Goal: Task Accomplishment & Management: Use online tool/utility

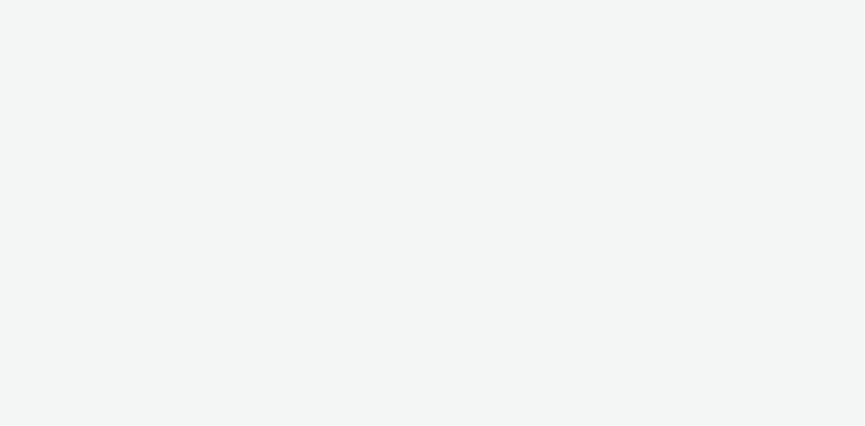
select select "27680af5-45ab-4ff1-8acc-f4818c1b0b85"
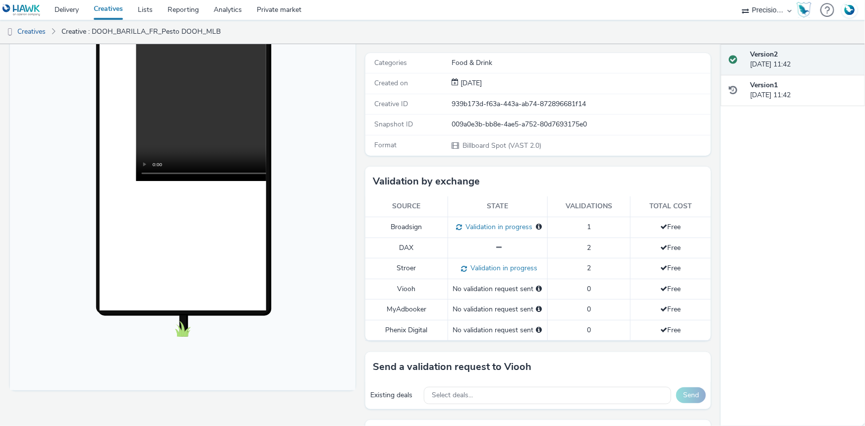
scroll to position [45, 0]
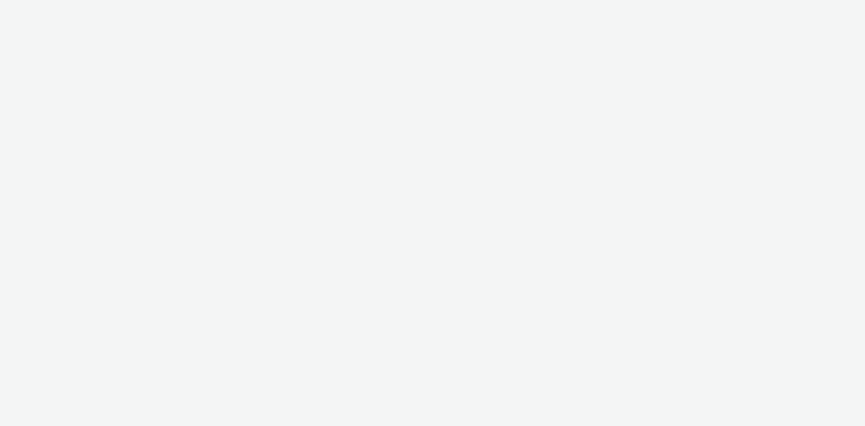
select select "27680af5-45ab-4ff1-8acc-f4818c1b0b85"
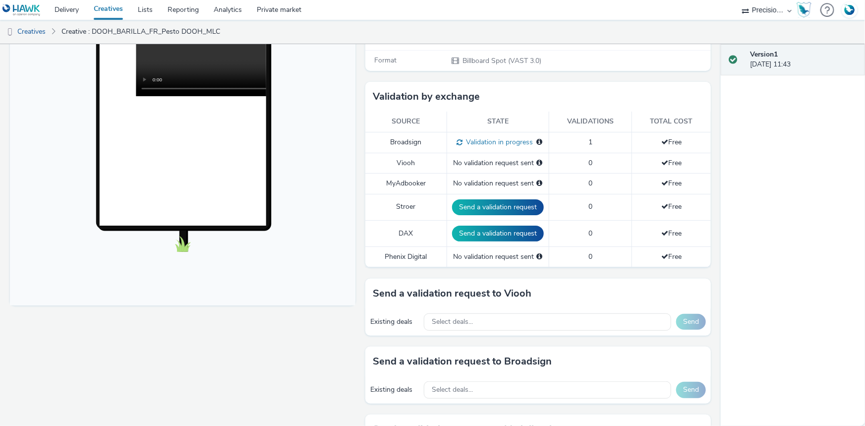
scroll to position [270, 0]
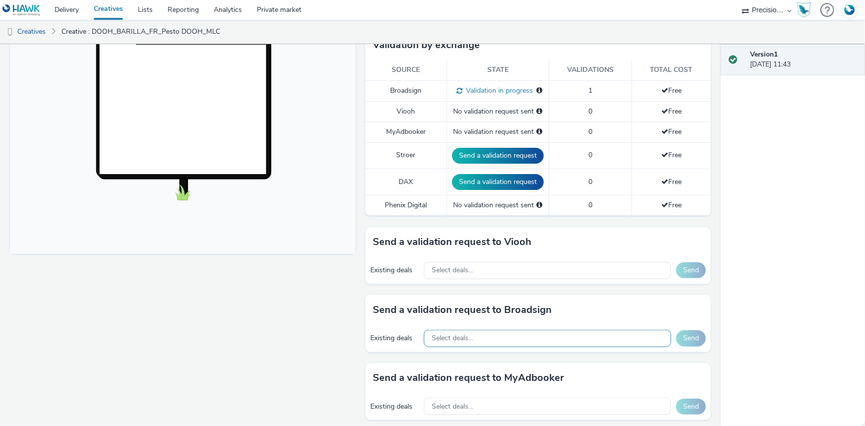
click at [461, 338] on span "Select deals..." at bounding box center [452, 338] width 41 height 8
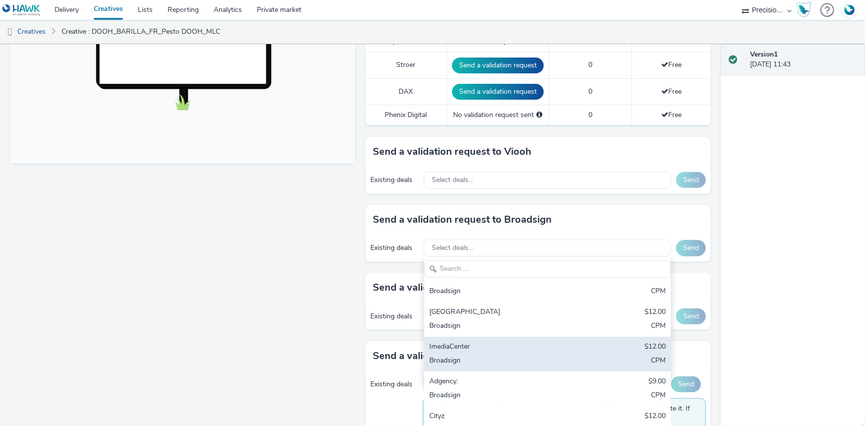
scroll to position [50, 0]
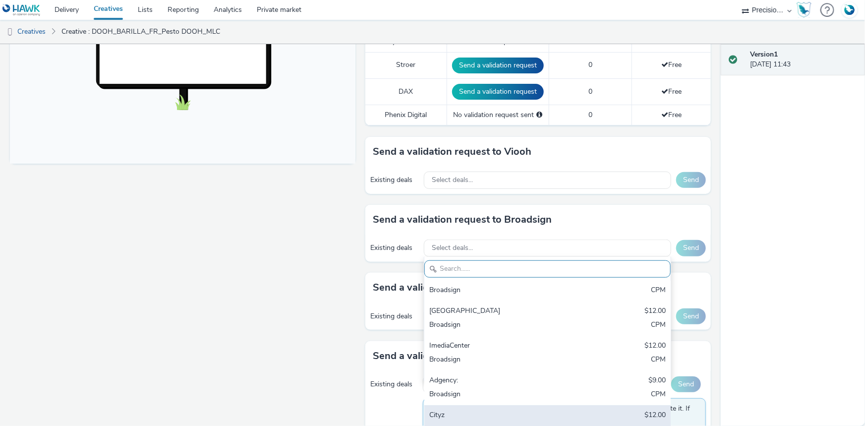
click at [457, 413] on div "Cityz" at bounding box center [507, 415] width 156 height 11
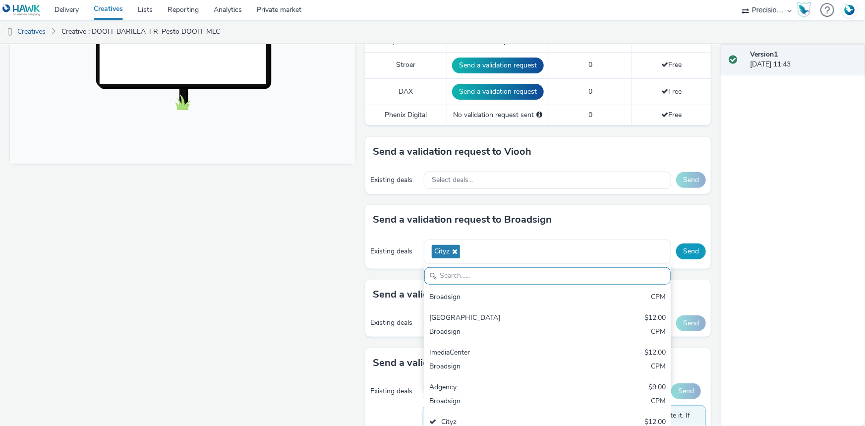
click at [681, 252] on button "Send" at bounding box center [691, 251] width 30 height 16
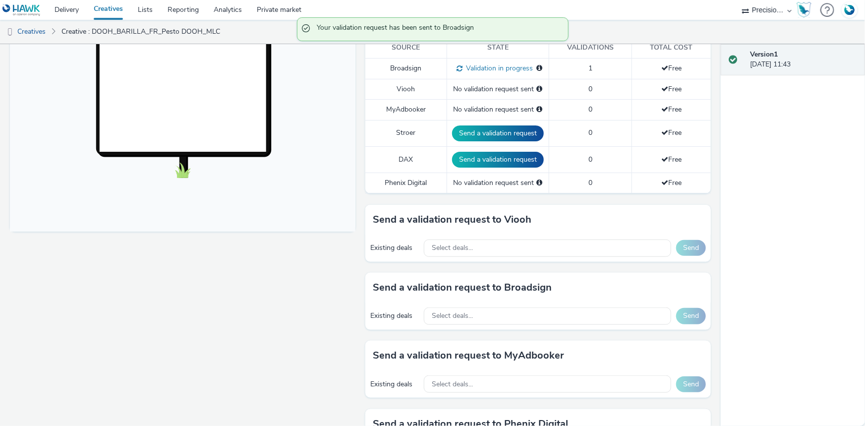
scroll to position [225, 0]
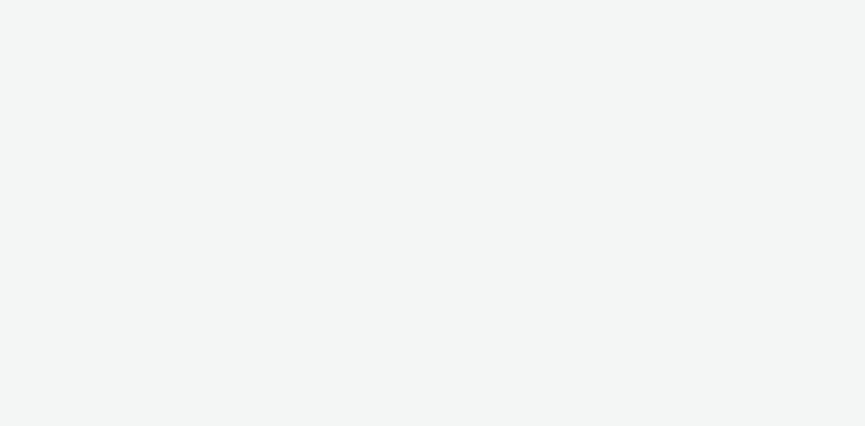
select select "27680af5-45ab-4ff1-8acc-f4818c1b0b85"
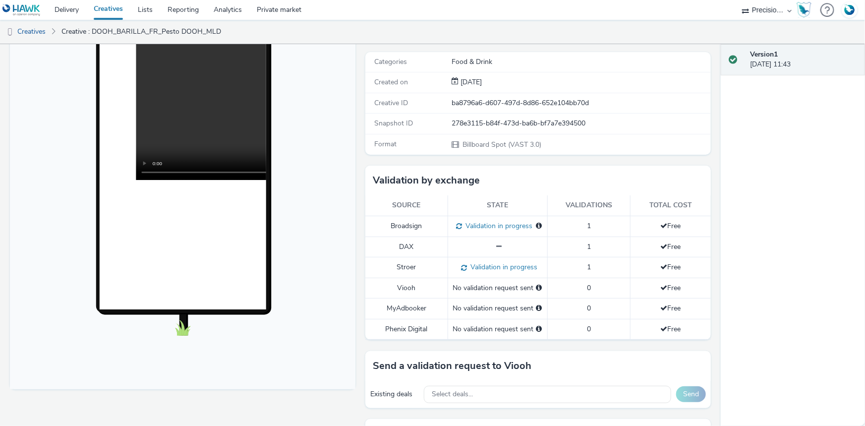
scroll to position [406, 0]
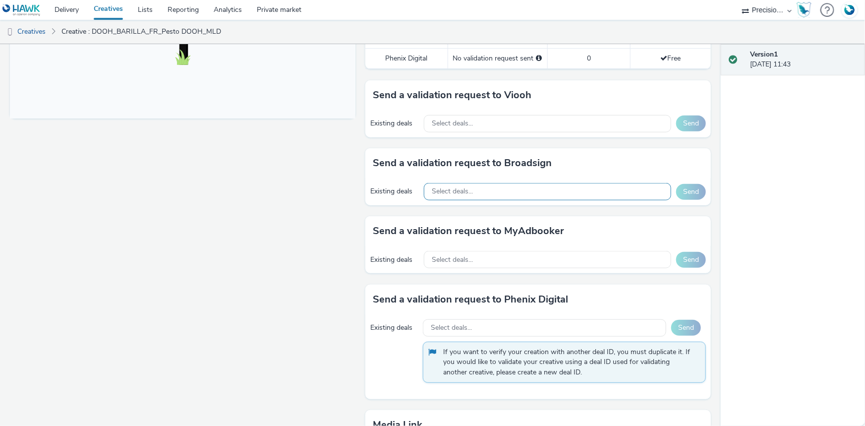
click at [507, 198] on div "Select deals..." at bounding box center [547, 191] width 247 height 17
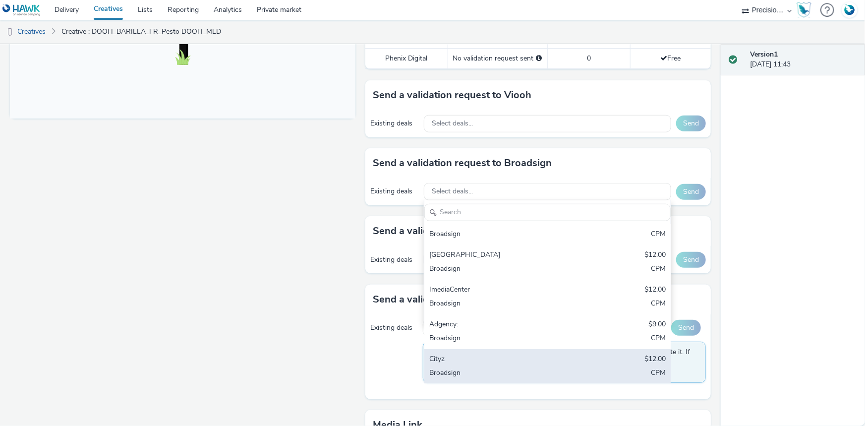
scroll to position [50, 0]
click at [456, 362] on div "Cityz" at bounding box center [507, 359] width 156 height 11
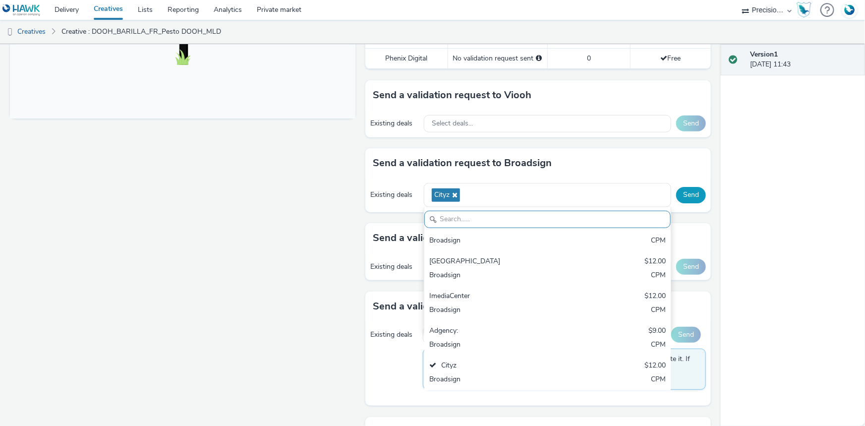
click at [685, 203] on button "Send" at bounding box center [691, 195] width 30 height 16
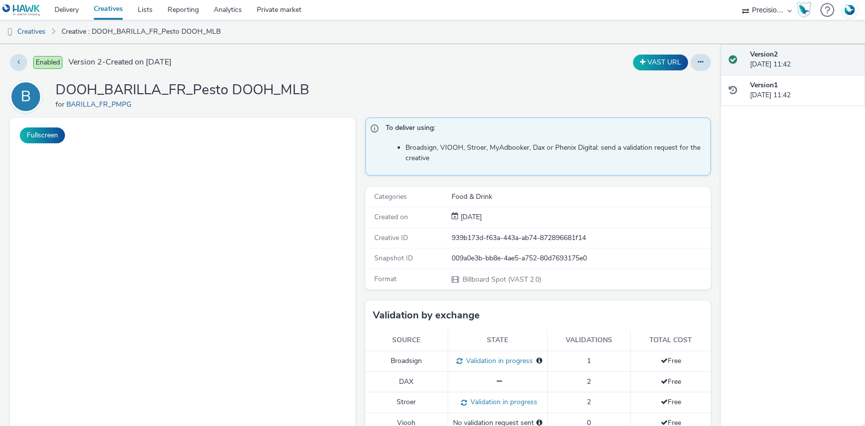
select select "27680af5-45ab-4ff1-8acc-f4818c1b0b85"
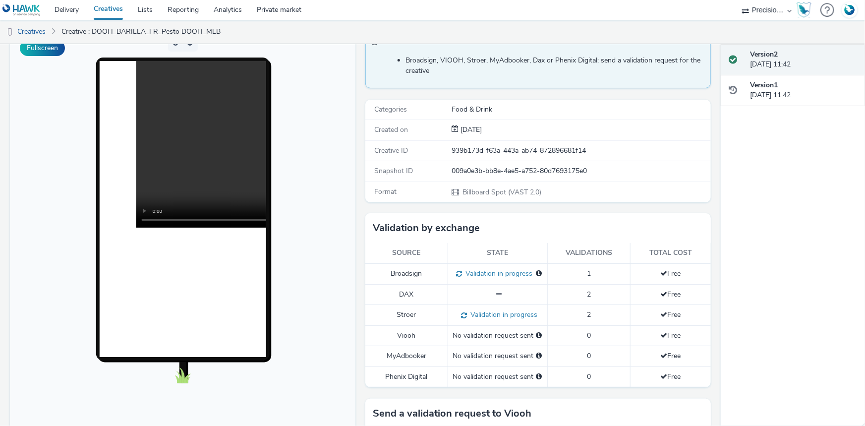
scroll to position [225, 0]
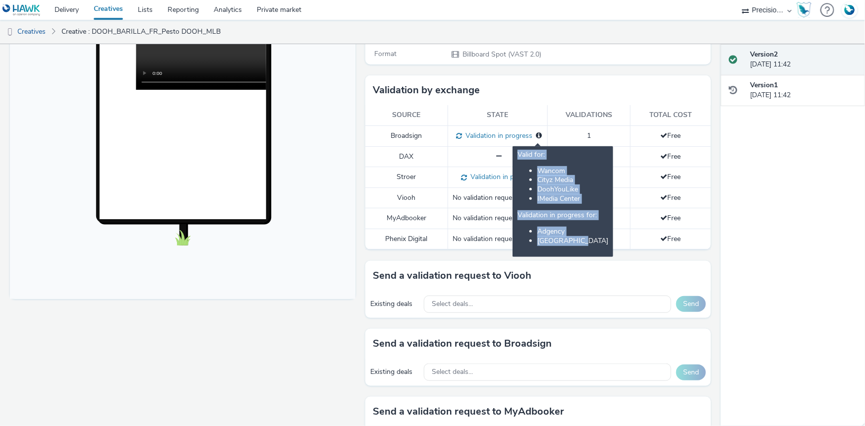
drag, startPoint x: 475, startPoint y: 163, endPoint x: 531, endPoint y: 251, distance: 105.0
click at [531, 246] on div "Valid for: Wancom Cityz Media DoohYouLike IMedia Center Validation in progress …" at bounding box center [563, 198] width 91 height 96
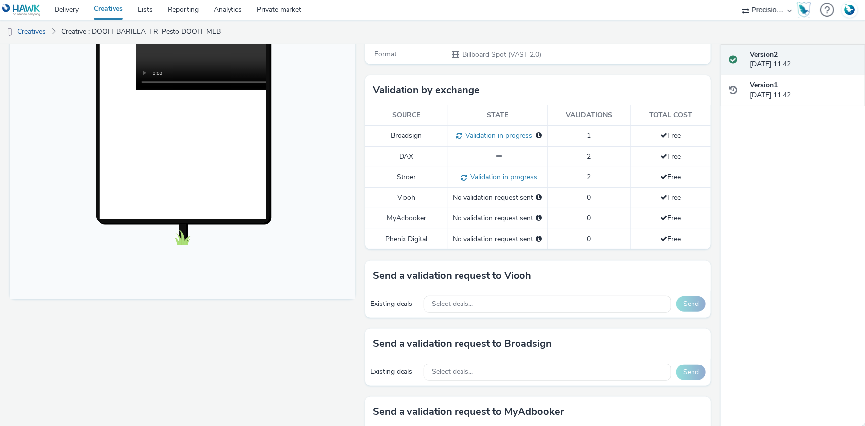
copy div "Valid for: Wancom Cityz Media DoohYouLike IMedia Center Validation in progress …"
click at [237, 8] on link "Analytics" at bounding box center [227, 10] width 43 height 20
click at [73, 6] on link "Delivery" at bounding box center [66, 10] width 39 height 20
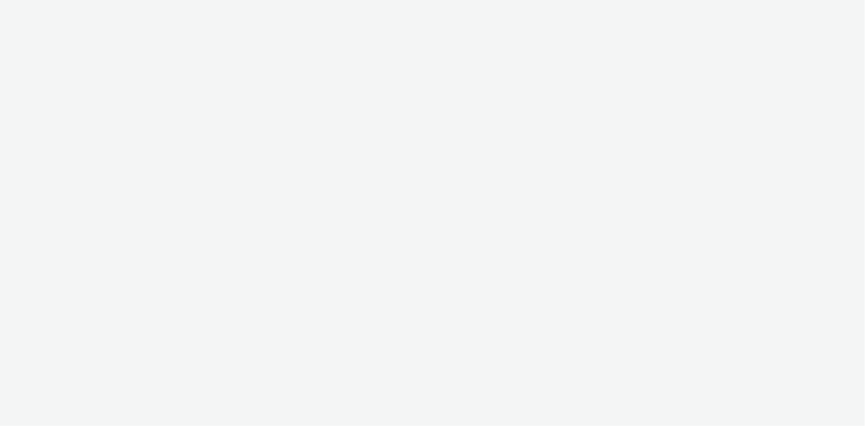
select select "3577b0fe-1e1b-4f05-a15f-27ee59b5ca2b"
select select "a2c3571a-f901-4e0b-a6fa-bc20dfb4951a"
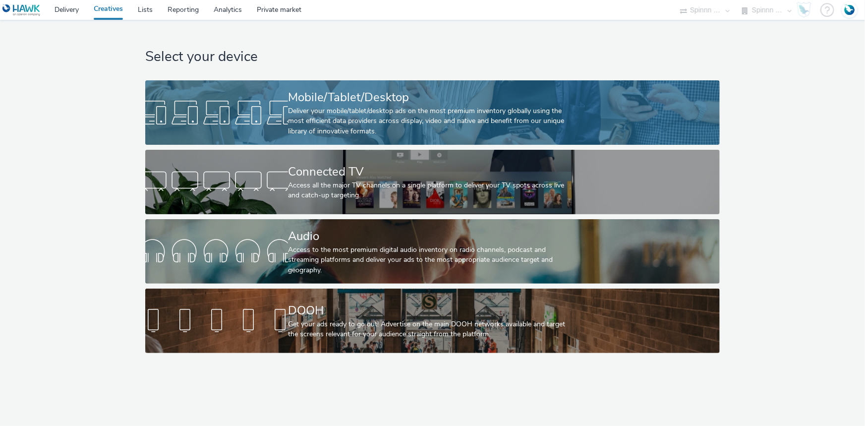
click at [318, 114] on div "Deliver your mobile/tablet/desktop ads on the most premium inventory globally u…" at bounding box center [430, 121] width 285 height 30
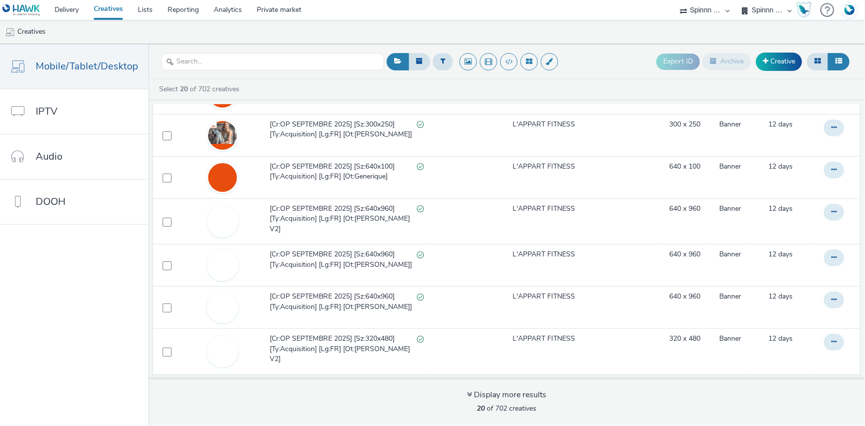
scroll to position [595, 0]
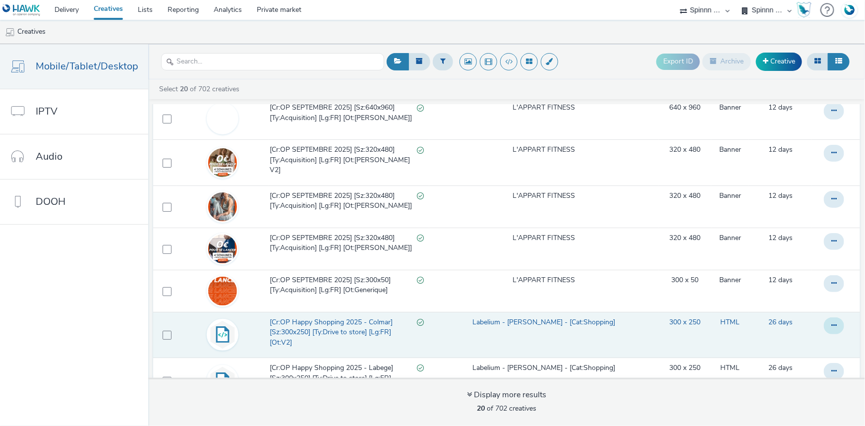
click at [832, 322] on icon at bounding box center [834, 325] width 5 height 7
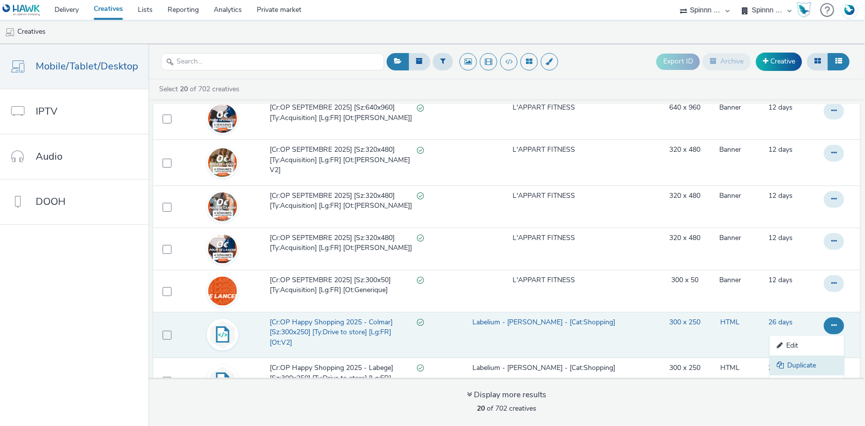
click at [789, 356] on link "Duplicate" at bounding box center [807, 366] width 74 height 20
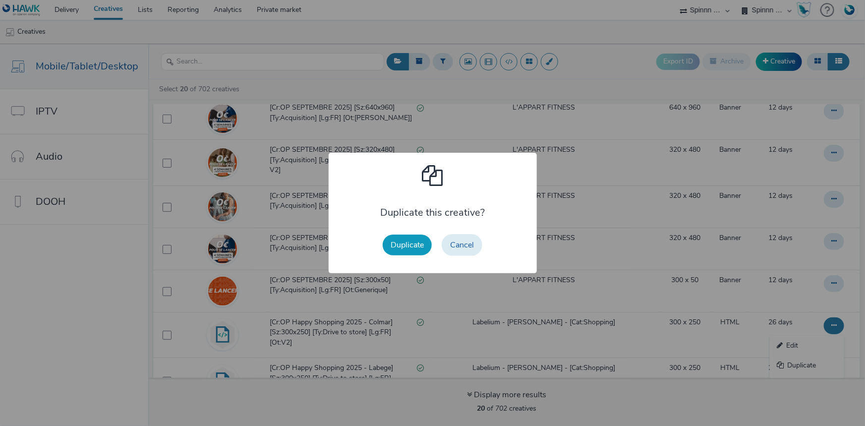
click at [415, 247] on button "Duplicate" at bounding box center [407, 245] width 49 height 21
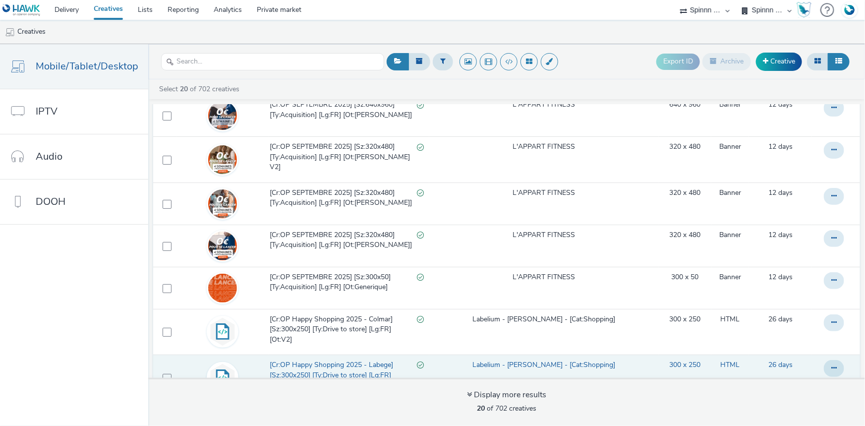
scroll to position [3, 0]
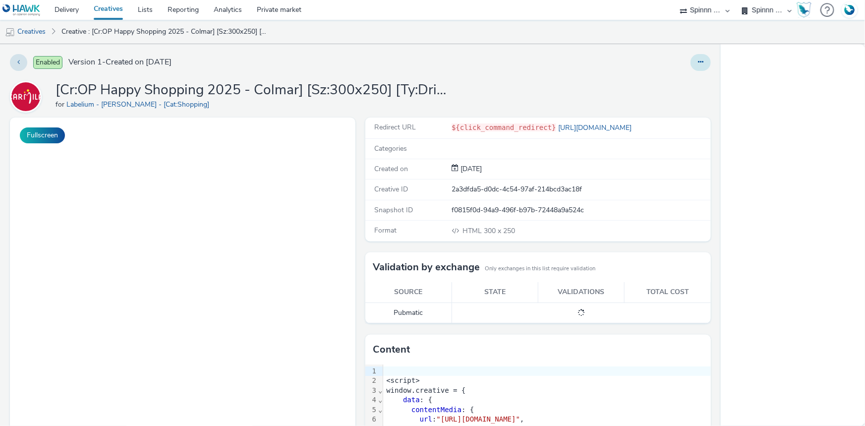
click at [698, 64] on icon at bounding box center [700, 62] width 5 height 7
click at [676, 79] on link "Edit" at bounding box center [674, 82] width 74 height 20
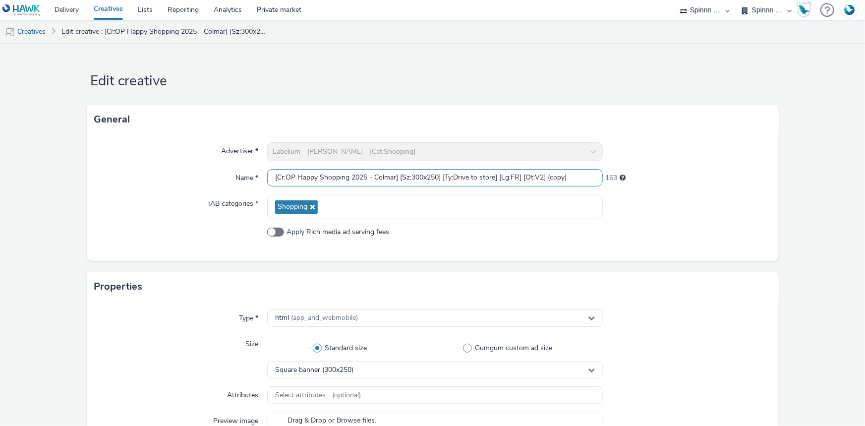
click at [388, 174] on input "[Cr:OP Happy Shopping 2025 - Colmar] [Sz:300x250] [Ty:Drive to store] [Lg:FR] […" at bounding box center [435, 177] width 336 height 17
paste input "vitrolles_300x250"
type input "vitrolles_300x250"
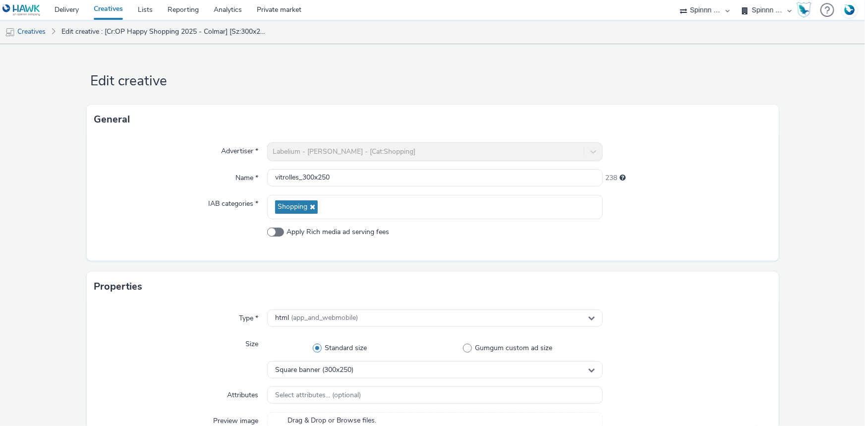
click at [720, 189] on div "Advertiser * Labelium - JD - Carmila - [Cat:Shopping] Name * vitrolles_300x250 …" at bounding box center [433, 197] width 692 height 126
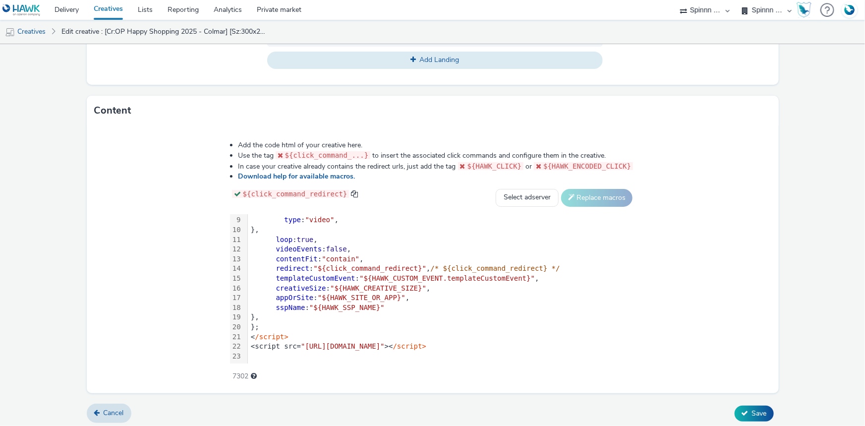
scroll to position [456, 0]
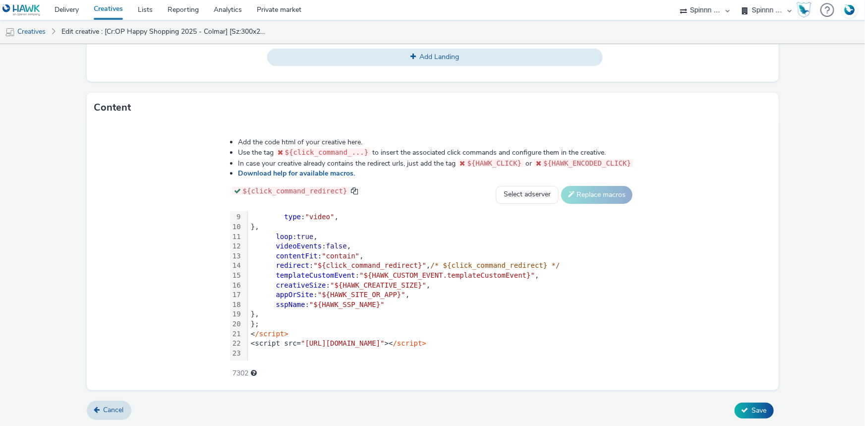
click at [416, 290] on div "appOrSite : "${HAWK_SITE_OR_APP}" ," at bounding box center [441, 295] width 387 height 10
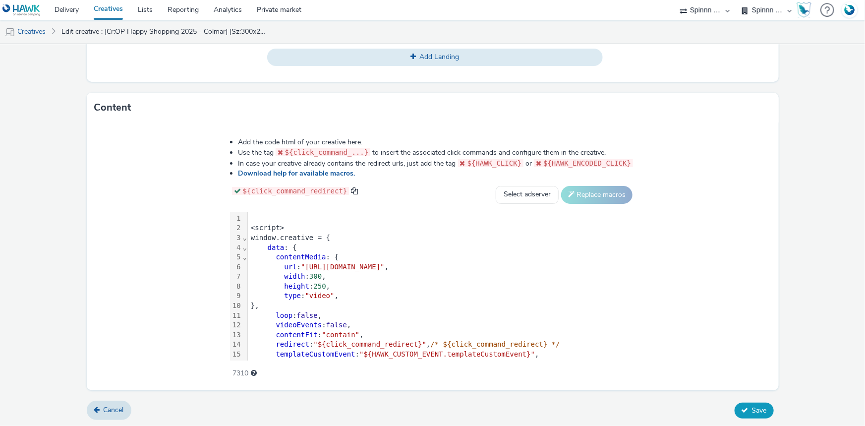
click at [744, 408] on button "Save" at bounding box center [754, 411] width 39 height 16
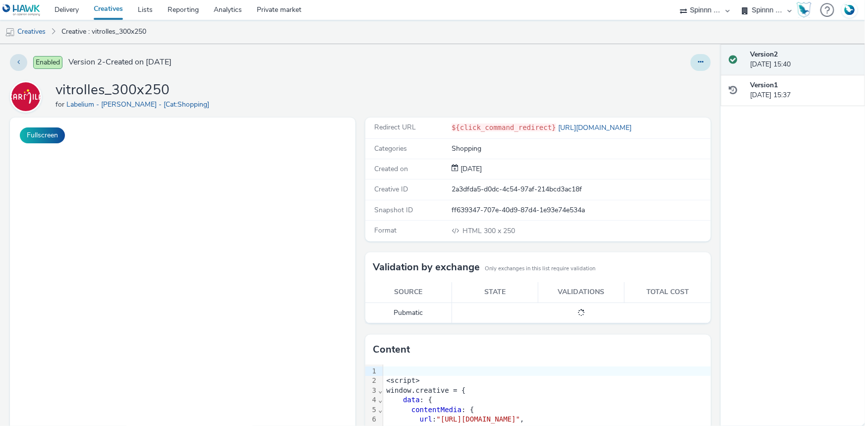
click at [699, 64] on button at bounding box center [701, 62] width 20 height 17
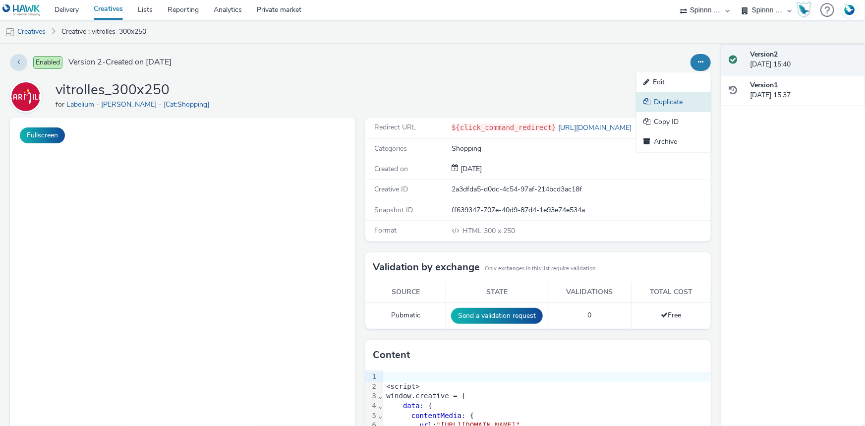
click at [669, 100] on link "Duplicate" at bounding box center [674, 102] width 74 height 20
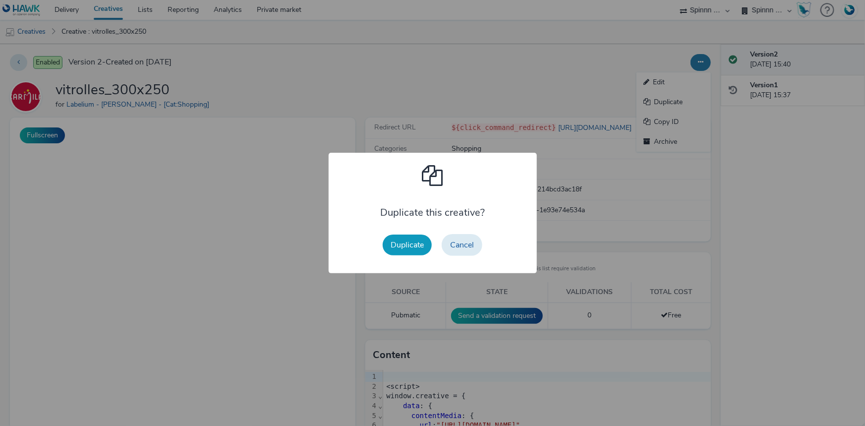
click at [409, 243] on button "Duplicate" at bounding box center [407, 245] width 49 height 21
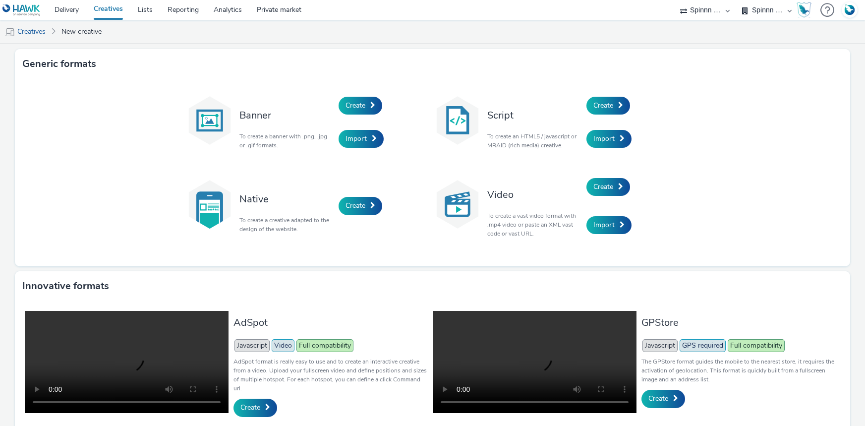
select select "3577b0fe-1e1b-4f05-a15f-27ee59b5ca2b"
select select "a2c3571a-f901-4e0b-a6fa-bc20dfb4951a"
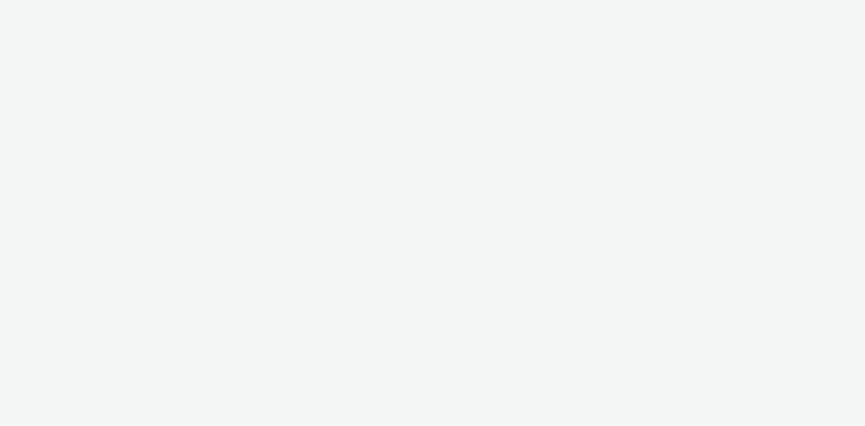
select select "3577b0fe-1e1b-4f05-a15f-27ee59b5ca2b"
select select "a2c3571a-f901-4e0b-a6fa-bc20dfb4951a"
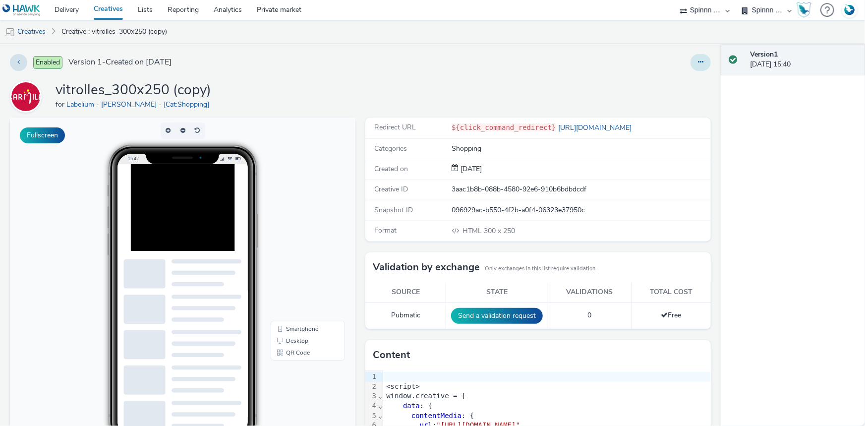
click at [694, 56] on button at bounding box center [701, 62] width 20 height 17
click at [678, 75] on link "Edit" at bounding box center [674, 82] width 74 height 20
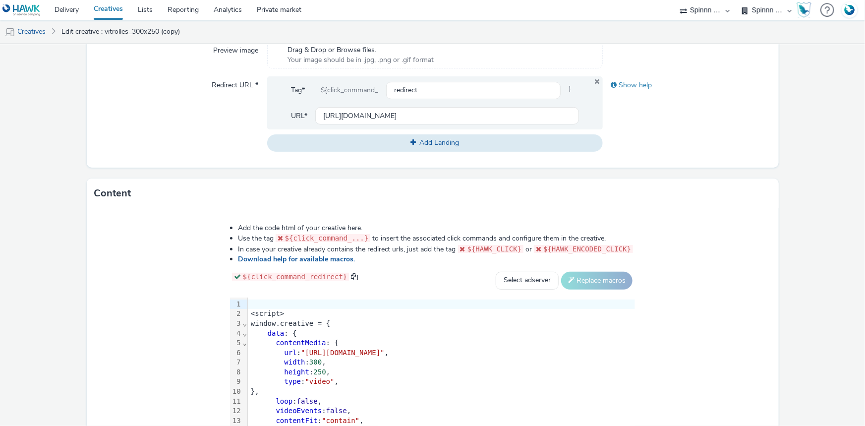
scroll to position [270, 0]
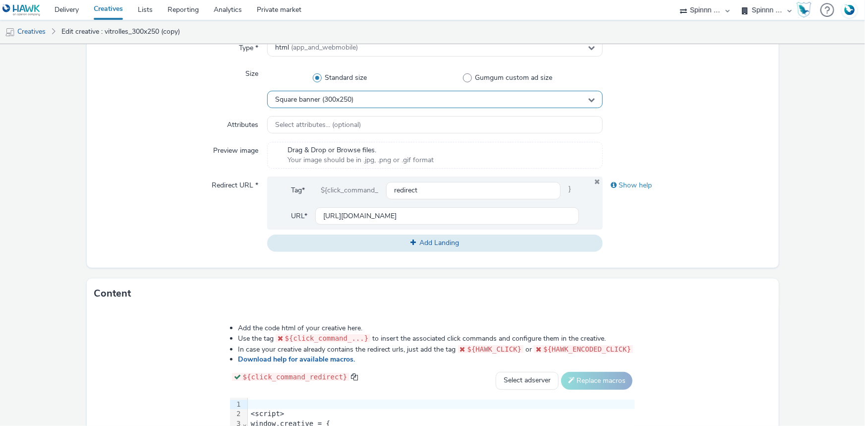
click at [339, 97] on span "Square banner (300x250)" at bounding box center [314, 100] width 78 height 8
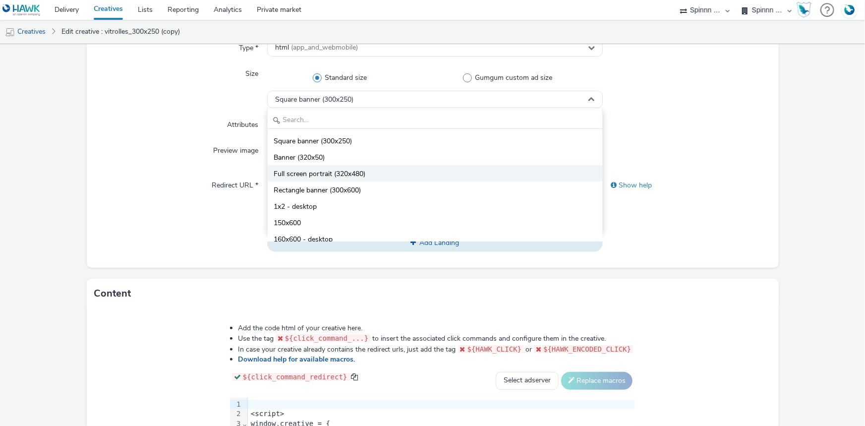
click at [349, 178] on span "Full screen portrait (320x480)" at bounding box center [320, 174] width 92 height 10
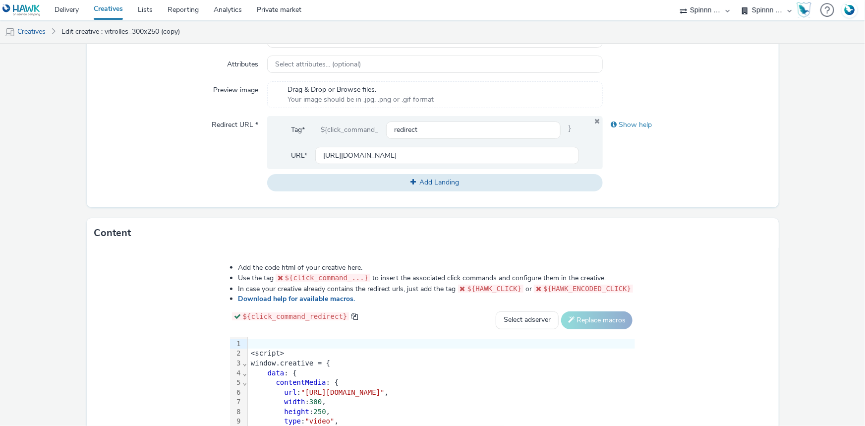
scroll to position [451, 0]
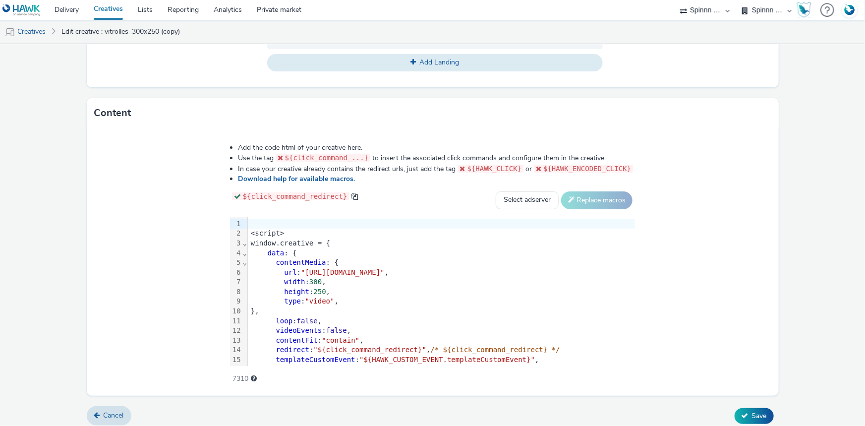
click at [423, 300] on div "type : "video" ," at bounding box center [441, 302] width 387 height 10
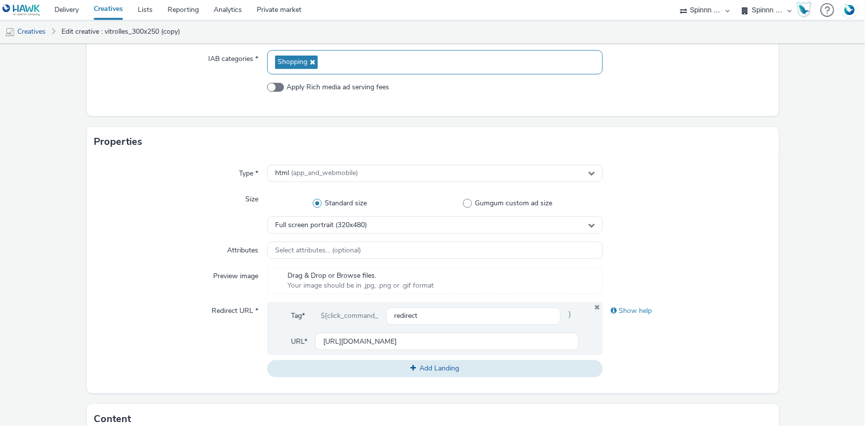
scroll to position [90, 0]
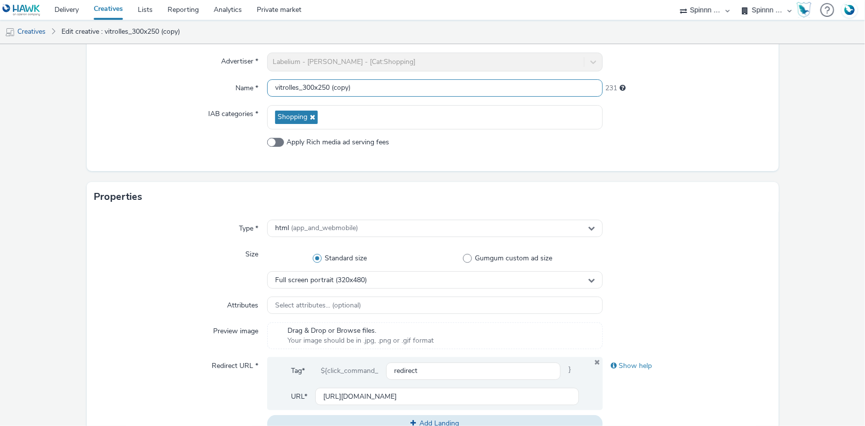
drag, startPoint x: 306, startPoint y: 86, endPoint x: 495, endPoint y: 99, distance: 189.4
click at [485, 107] on div "Advertiser * Labelium - [PERSON_NAME] - [Cat:Shopping] Name * vitrolles_300x250…" at bounding box center [433, 108] width 692 height 126
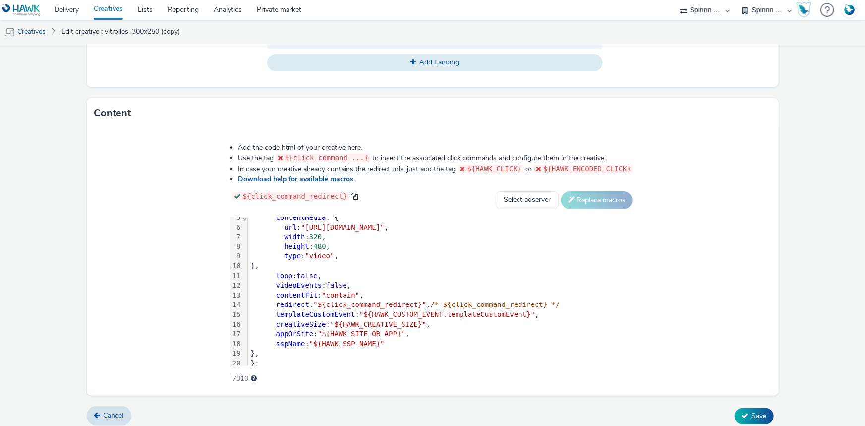
scroll to position [79, 0]
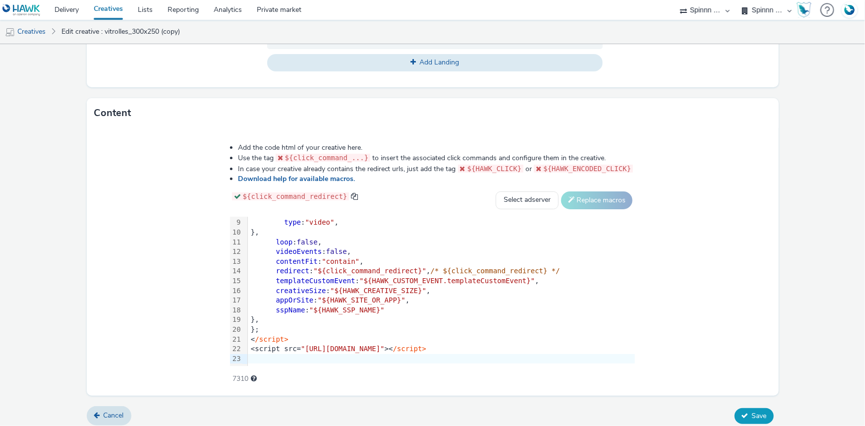
type input "vitrolles_320x480"
click at [744, 412] on button "Save" at bounding box center [754, 416] width 39 height 16
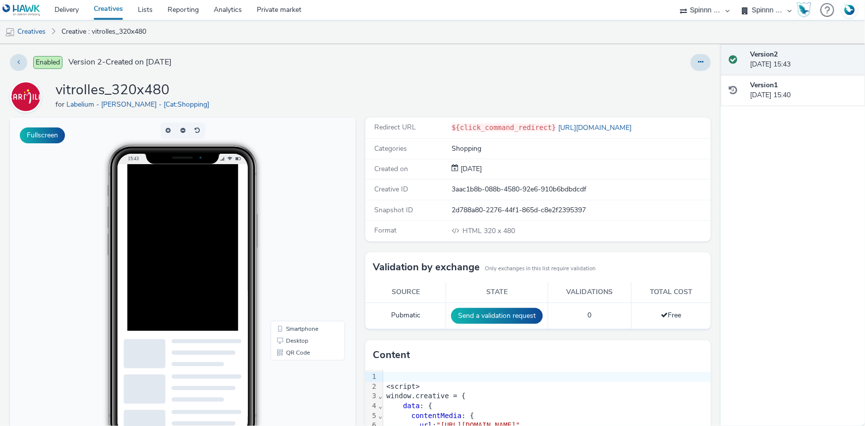
click at [105, 9] on link "Creatives" at bounding box center [108, 10] width 44 height 20
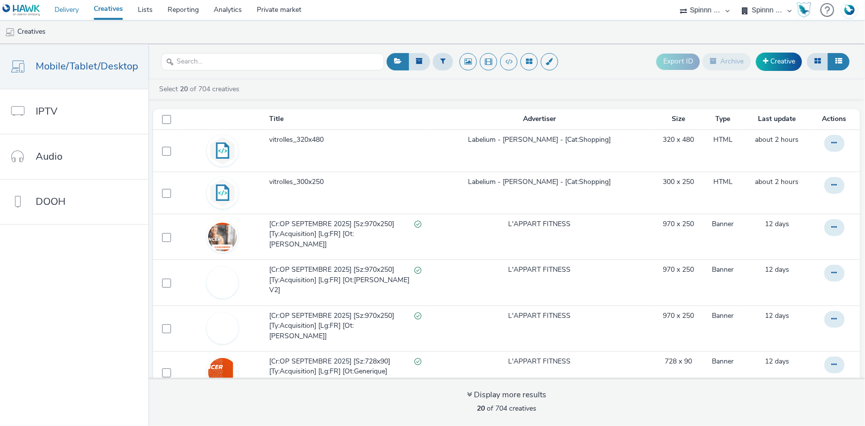
click at [73, 6] on link "Delivery" at bounding box center [66, 10] width 39 height 20
